Goal: Task Accomplishment & Management: Manage account settings

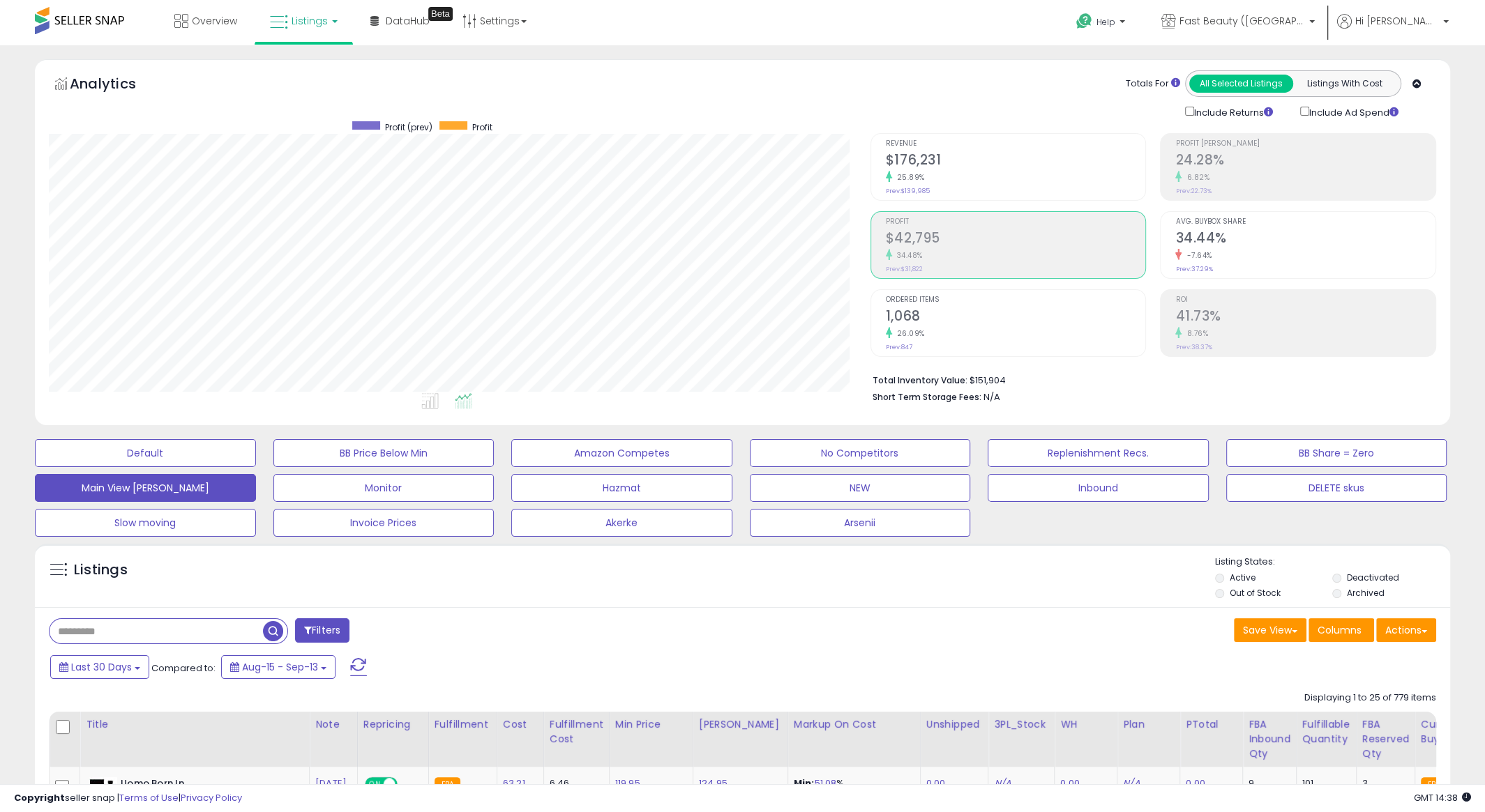
scroll to position [286, 821]
drag, startPoint x: 1007, startPoint y: 379, endPoint x: 967, endPoint y: 379, distance: 40.0
click at [967, 379] on li "Total Inventory Value: $151,904" at bounding box center [1149, 379] width 553 height 17
click at [1275, 15] on span "Fast Beauty ([GEOGRAPHIC_DATA])" at bounding box center [1242, 20] width 126 height 14
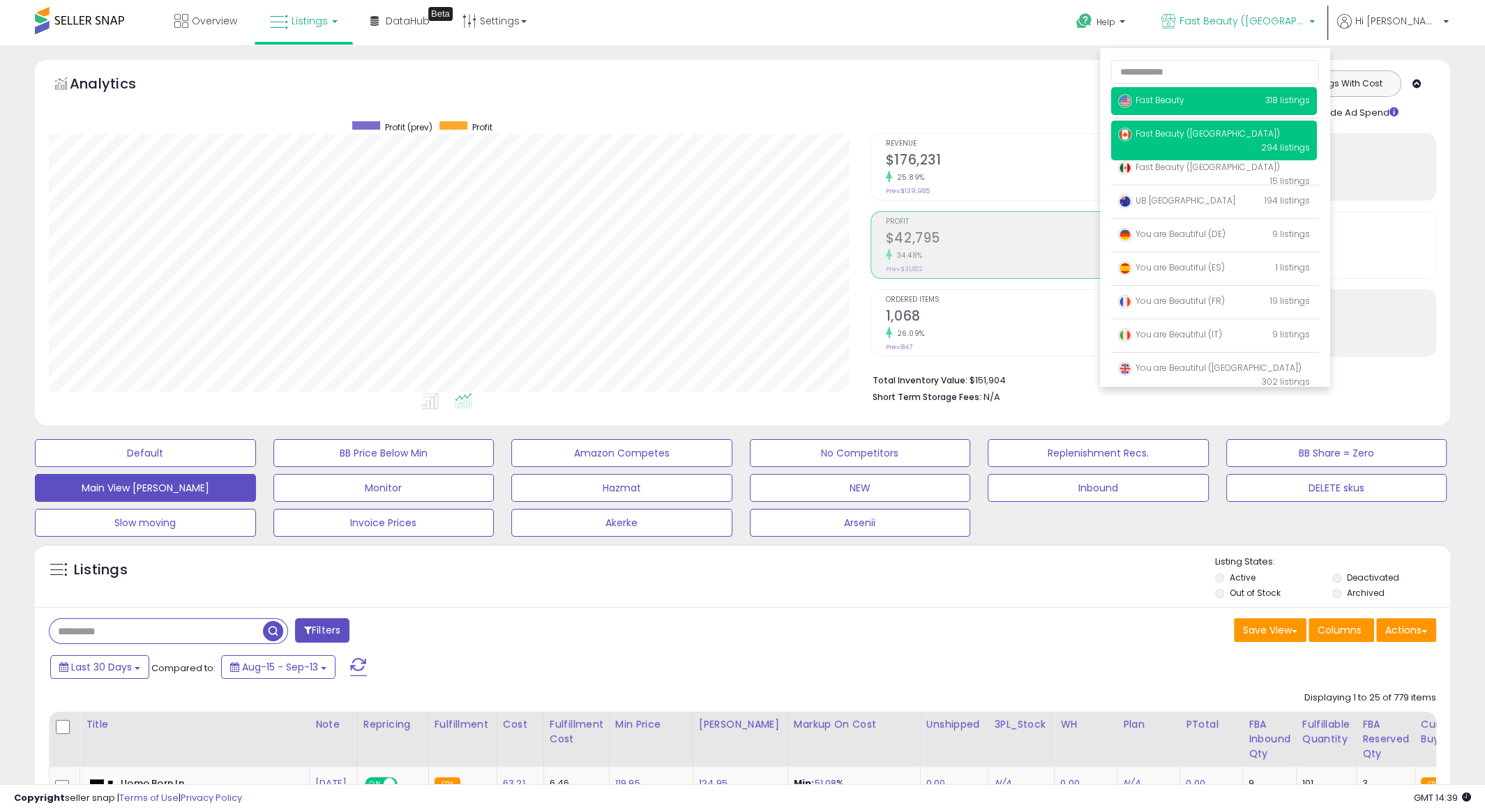
click at [1224, 102] on p "Fast Beauty 318 listings" at bounding box center [1214, 101] width 206 height 28
click at [1185, 102] on span "Fast Beauty" at bounding box center [1151, 100] width 67 height 12
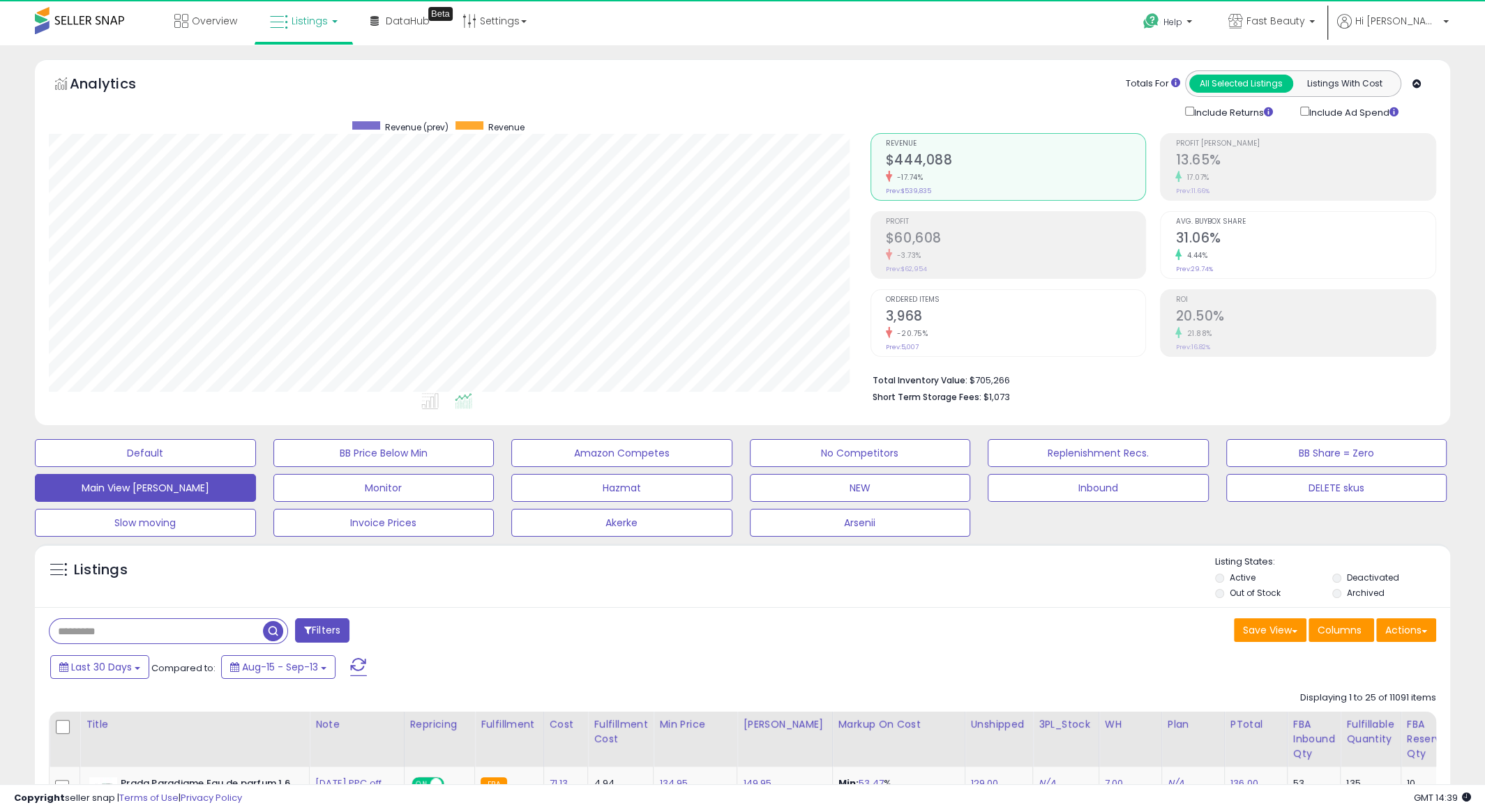
scroll to position [286, 821]
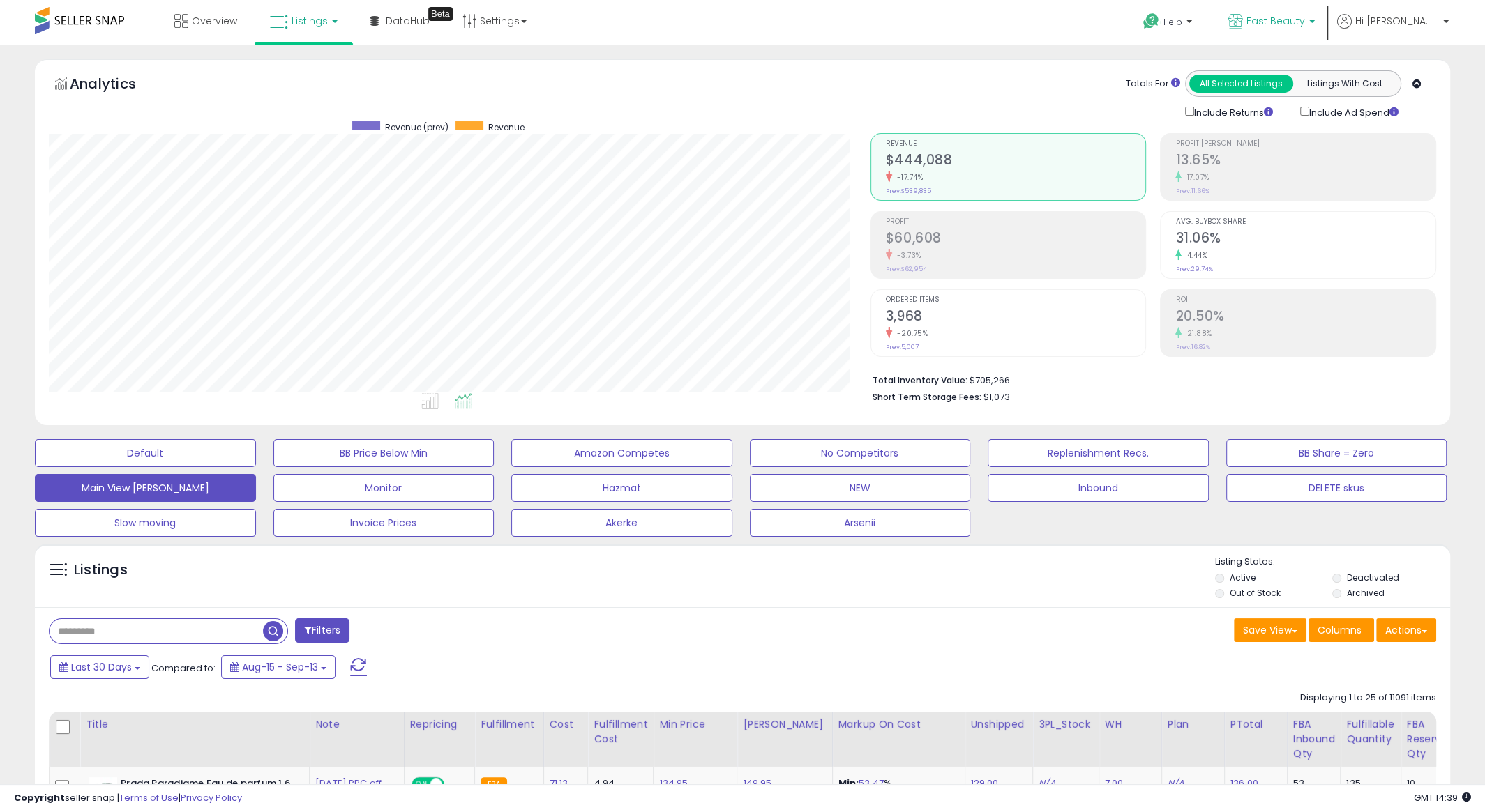
click at [1298, 25] on span "Fast Beauty" at bounding box center [1276, 20] width 58 height 14
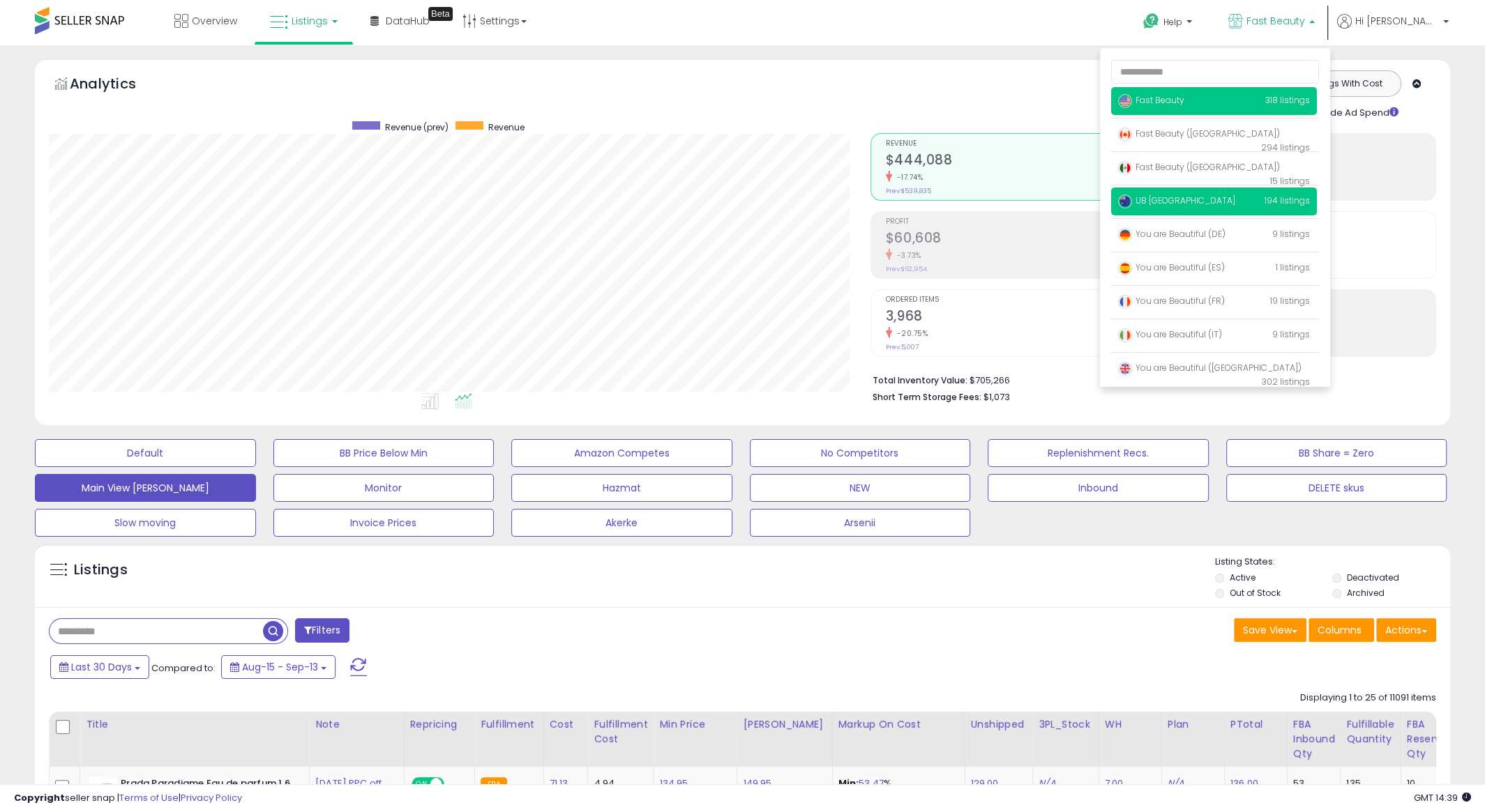
click at [1198, 206] on p "UB [GEOGRAPHIC_DATA] 194 listings" at bounding box center [1214, 201] width 206 height 28
click at [1203, 200] on span "UB [GEOGRAPHIC_DATA]" at bounding box center [1177, 200] width 117 height 12
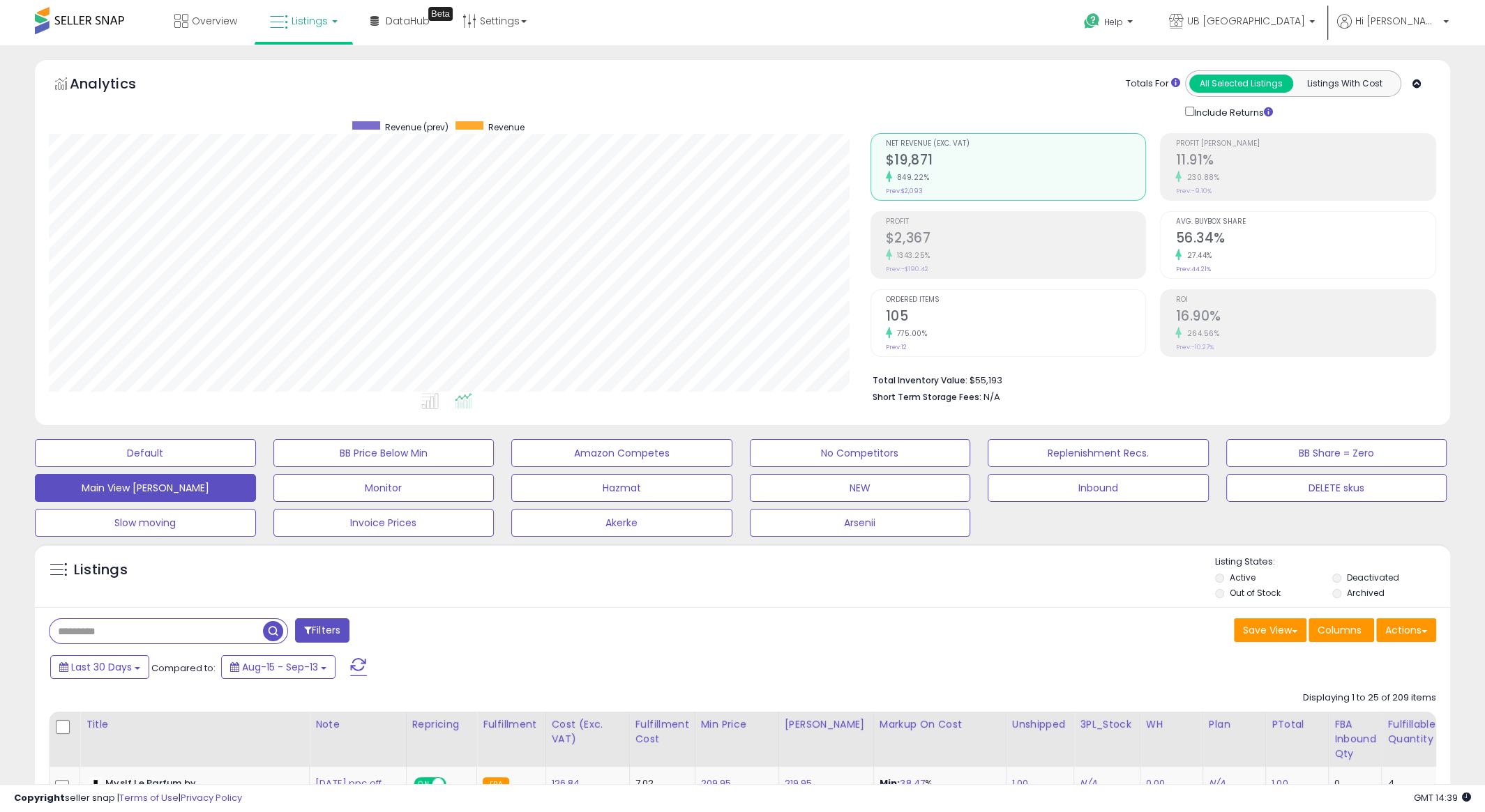
scroll to position [286, 821]
click at [1005, 256] on div "1343.25%" at bounding box center [1016, 256] width 260 height 13
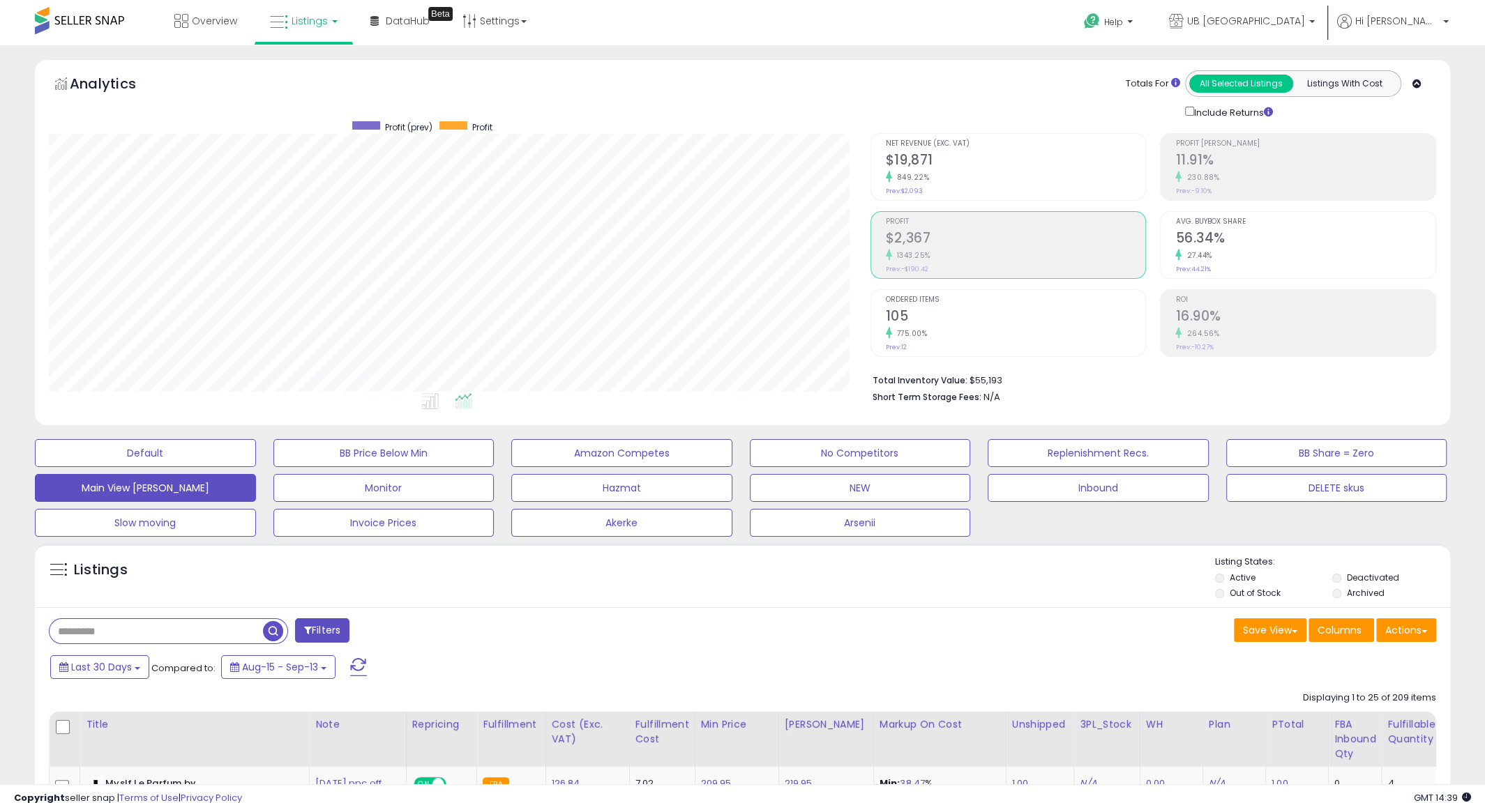
click at [940, 333] on div "775.00%" at bounding box center [1016, 333] width 260 height 13
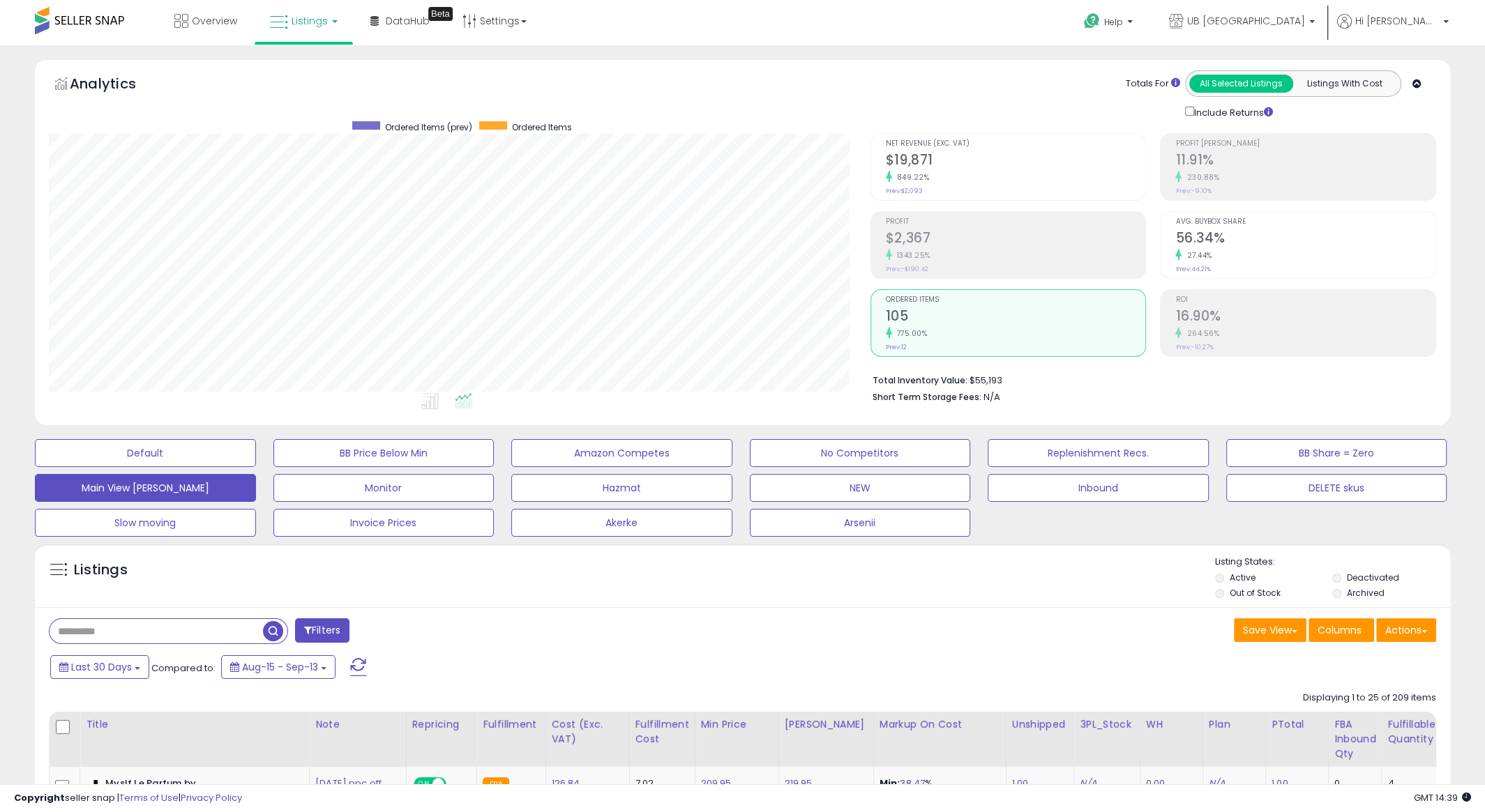
click at [939, 255] on div "1343.25%" at bounding box center [1016, 256] width 260 height 13
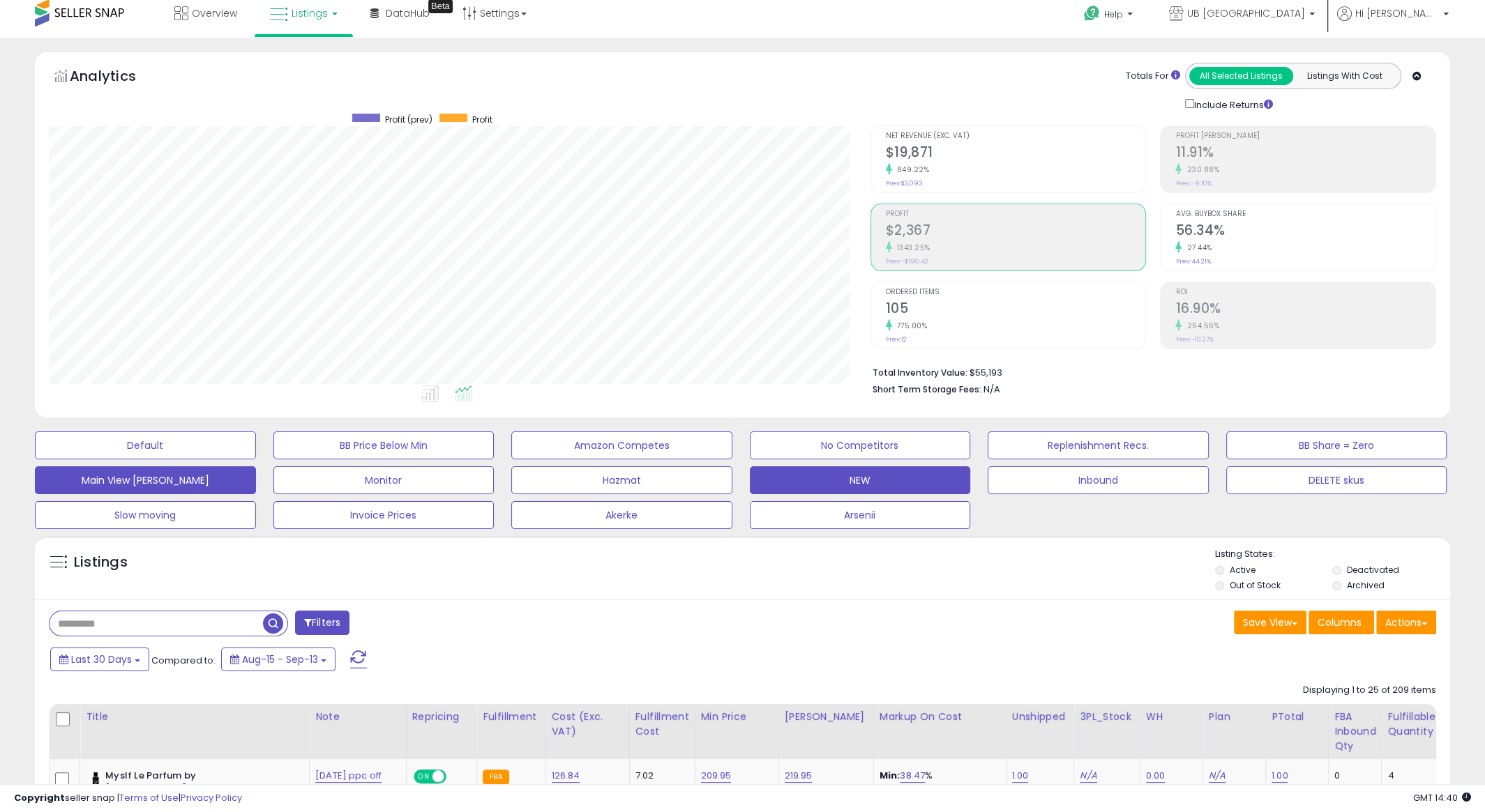
scroll to position [0, 0]
